Goal: Task Accomplishment & Management: Manage account settings

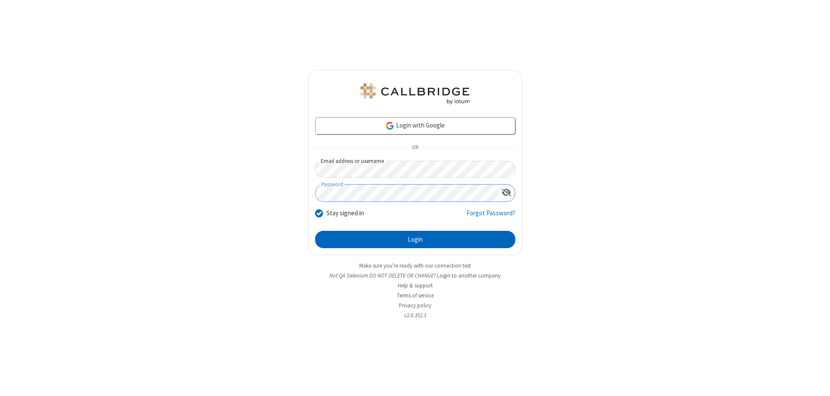
click at [415, 240] on button "Login" at bounding box center [415, 239] width 200 height 17
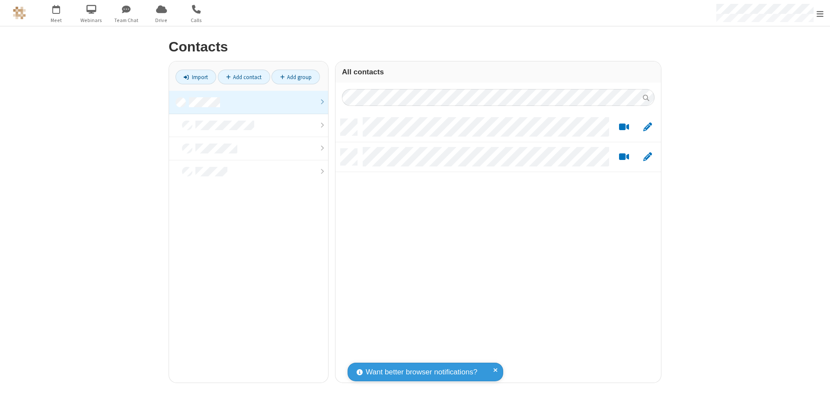
scroll to position [264, 319]
click at [249, 102] on link at bounding box center [248, 102] width 159 height 23
click at [244, 77] on link "Add contact" at bounding box center [244, 77] width 52 height 15
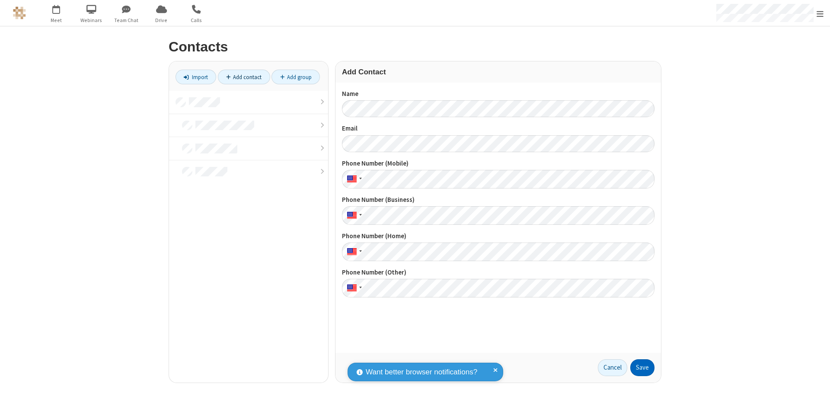
click at [642, 367] on button "Save" at bounding box center [642, 367] width 24 height 17
